Goal: Information Seeking & Learning: Check status

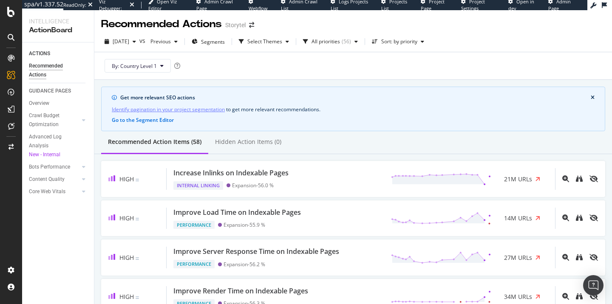
click at [103, 5] on div "Viz Debugger:" at bounding box center [113, 4] width 29 height 13
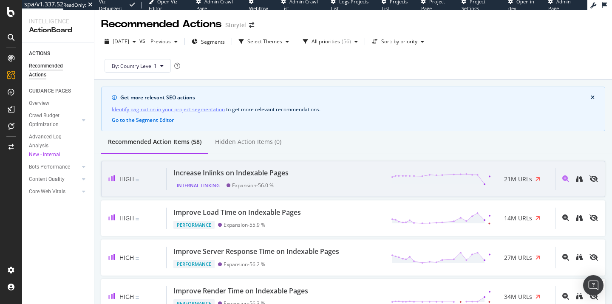
click at [496, 168] on div "High Increase Inlinks on Indexable Pages Internal Linking Expansion - 56.0 % 21…" at bounding box center [353, 179] width 504 height 36
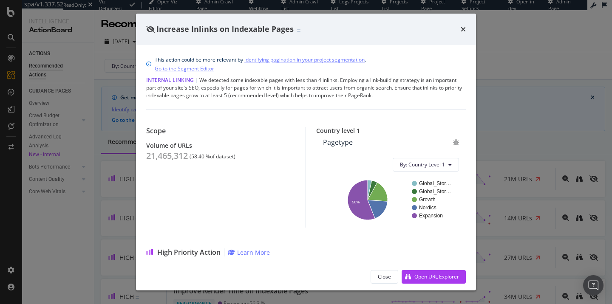
click at [496, 56] on div "Increase Inlinks on Indexable Pages This action could be more relevant by ident…" at bounding box center [306, 152] width 612 height 304
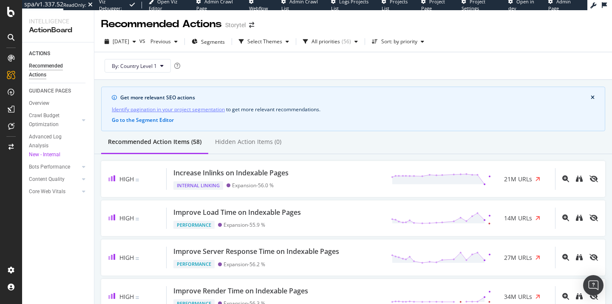
click at [204, 3] on span "Admin Crawl Page" at bounding box center [214, 4] width 37 height 13
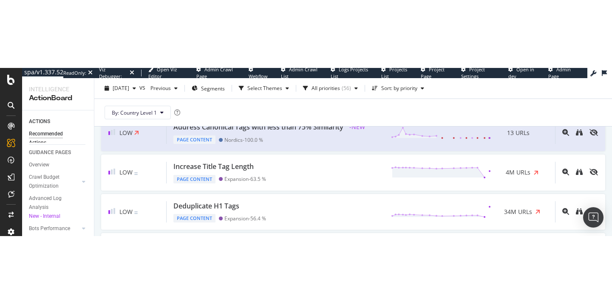
scroll to position [322, 0]
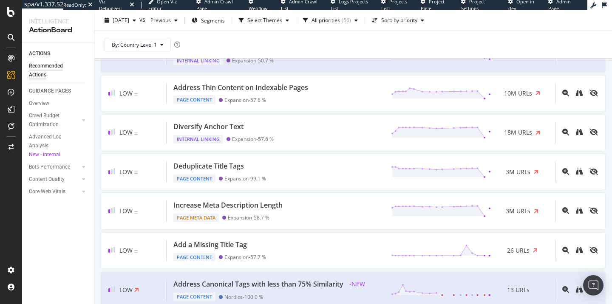
click at [553, 3] on link "Admin Page" at bounding box center [565, 4] width 33 height 13
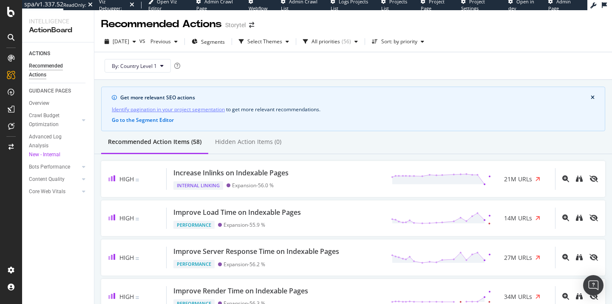
click at [218, 3] on span "Admin Crawl Page" at bounding box center [214, 4] width 37 height 13
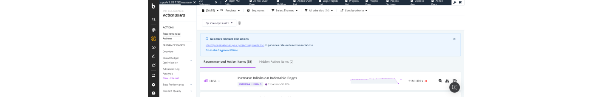
scroll to position [31, 0]
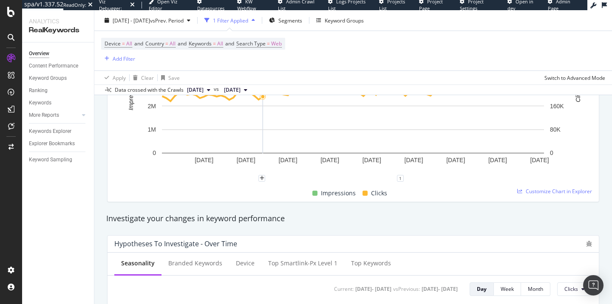
scroll to position [183, 0]
